Goal: Complete application form

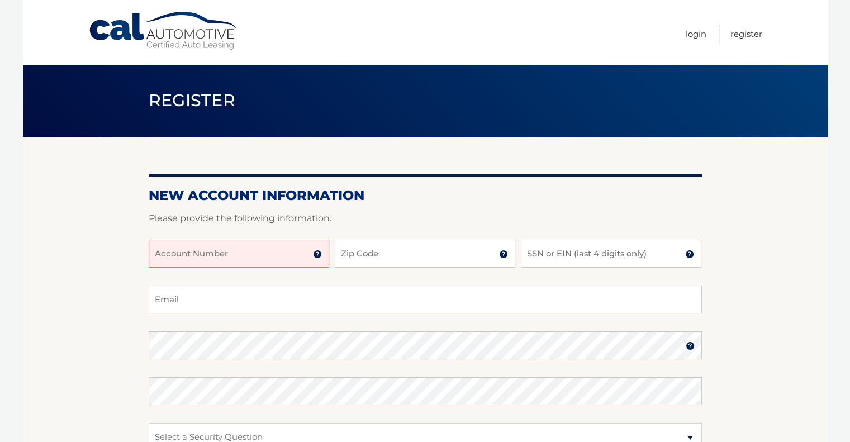
click at [272, 254] on input "Account Number" at bounding box center [239, 254] width 180 height 28
click at [174, 30] on link "Cal Automotive" at bounding box center [163, 31] width 151 height 40
click at [237, 259] on input "Account Number" at bounding box center [239, 254] width 180 height 28
click at [759, 262] on section "New Account Information Please provide the following information. Account Numbe…" at bounding box center [425, 355] width 804 height 436
